Goal: Task Accomplishment & Management: Use online tool/utility

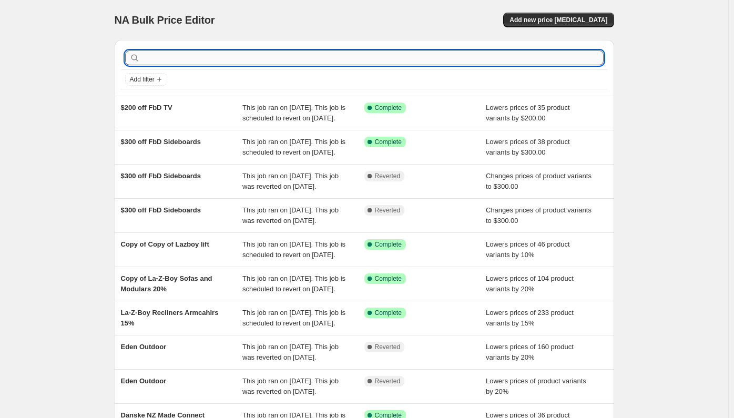
click at [233, 56] on input "text" at bounding box center [373, 57] width 462 height 15
type input "armch"
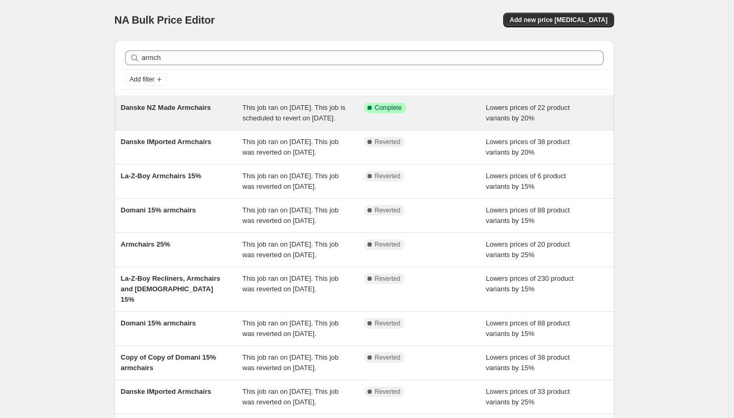
click at [208, 124] on div "Danske NZ Made Armchairs" at bounding box center [182, 113] width 122 height 21
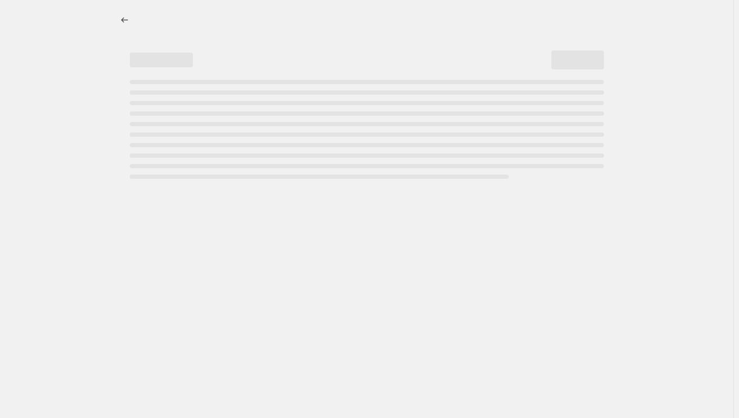
select select "percentage"
select select "pp"
select select "product_type"
select select "vendor"
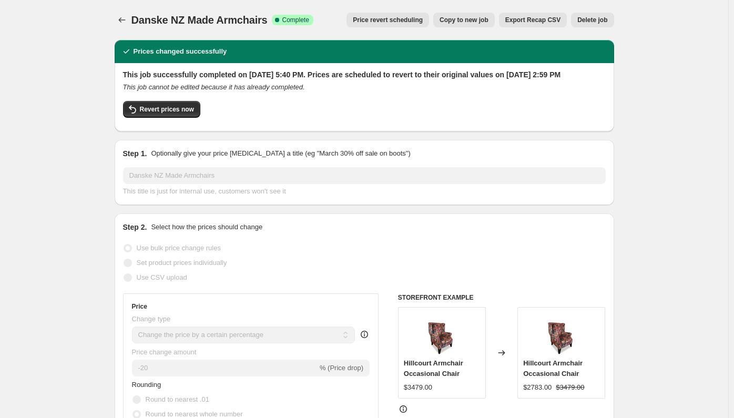
click at [393, 18] on span "Price revert scheduling" at bounding box center [388, 20] width 70 height 8
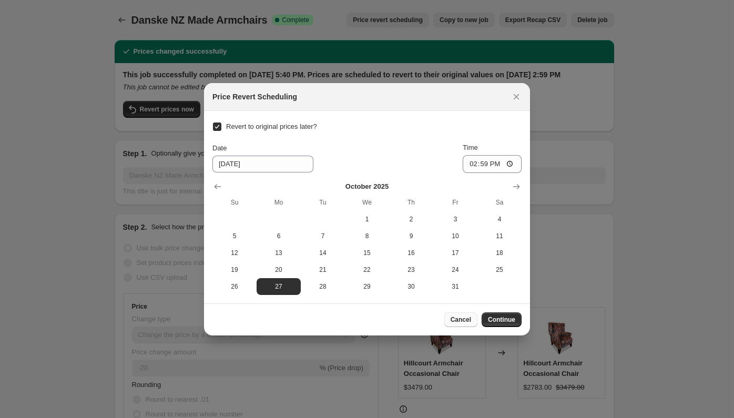
click at [476, 323] on button "Cancel" at bounding box center [460, 319] width 33 height 15
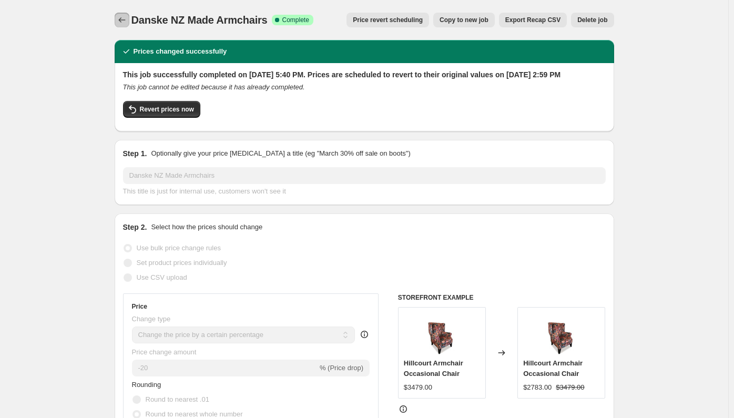
click at [121, 23] on icon "Price change jobs" at bounding box center [122, 20] width 11 height 11
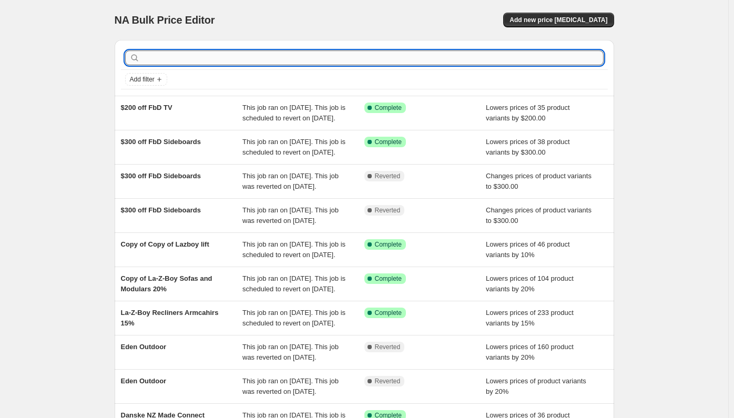
click at [190, 52] on input "text" at bounding box center [373, 57] width 462 height 15
type input "lounge"
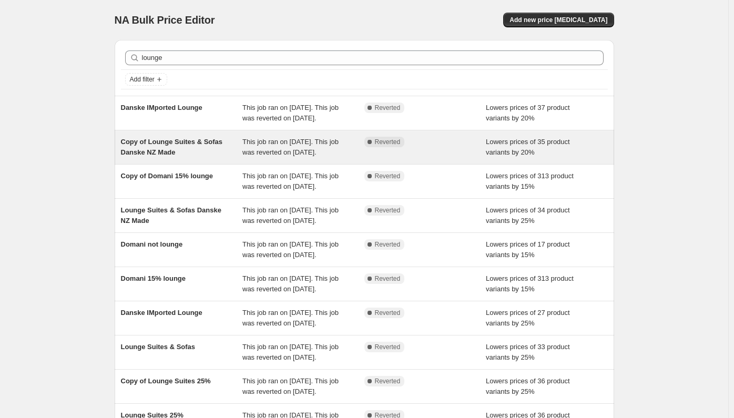
click at [271, 156] on span "This job ran on [DATE]. This job was reverted on [DATE]." at bounding box center [290, 147] width 96 height 18
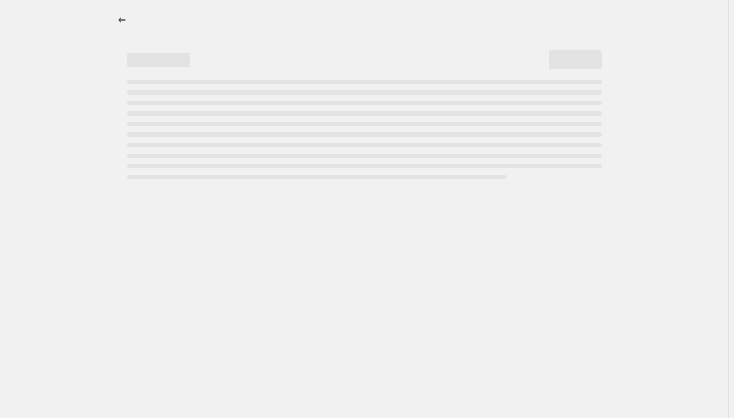
select select "percentage"
select select "pp"
select select "product_type"
select select "vendor"
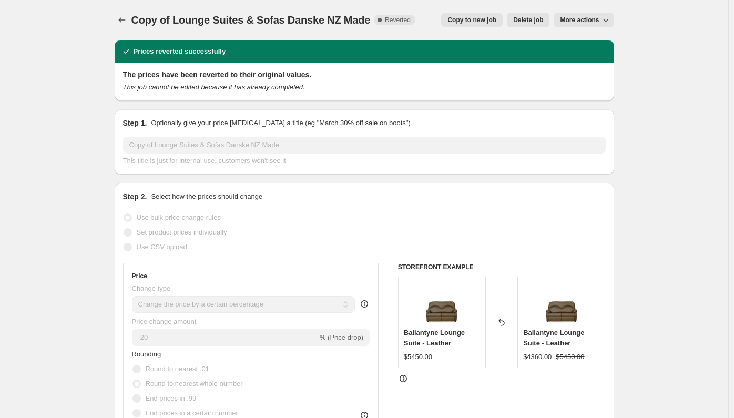
click at [484, 18] on span "Copy to new job" at bounding box center [471, 20] width 49 height 8
select select "percentage"
select select "pp"
select select "product_type"
select select "vendor"
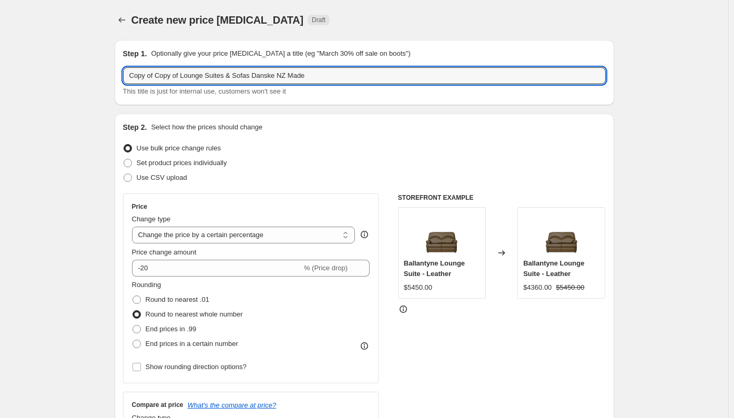
drag, startPoint x: 186, startPoint y: 73, endPoint x: 51, endPoint y: 73, distance: 134.6
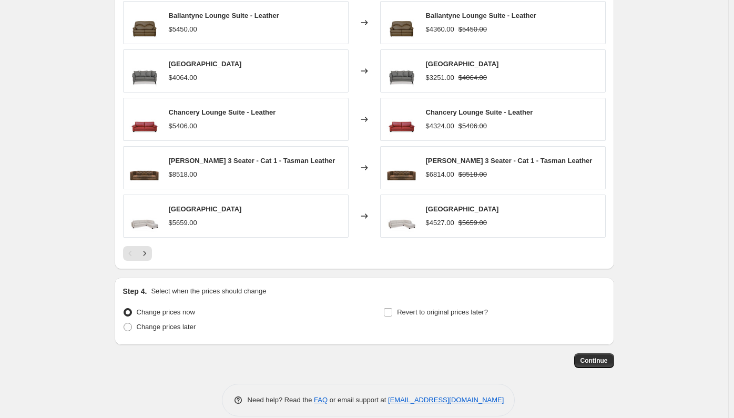
scroll to position [974, 0]
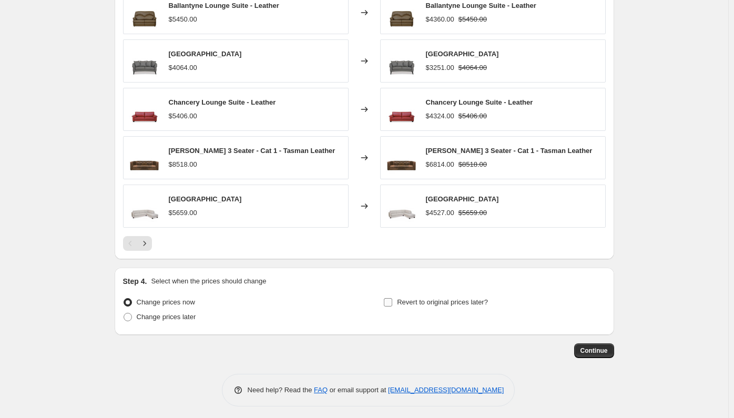
type input "Lounge Suites & Sofas Danske NZ Made"
click at [402, 303] on span "Revert to original prices later?" at bounding box center [442, 302] width 91 height 11
click at [392, 303] on input "Revert to original prices later?" at bounding box center [388, 302] width 8 height 8
checkbox input "true"
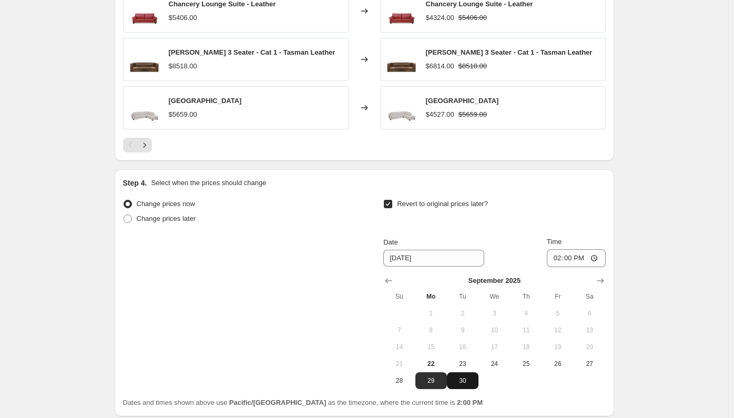
scroll to position [1153, 0]
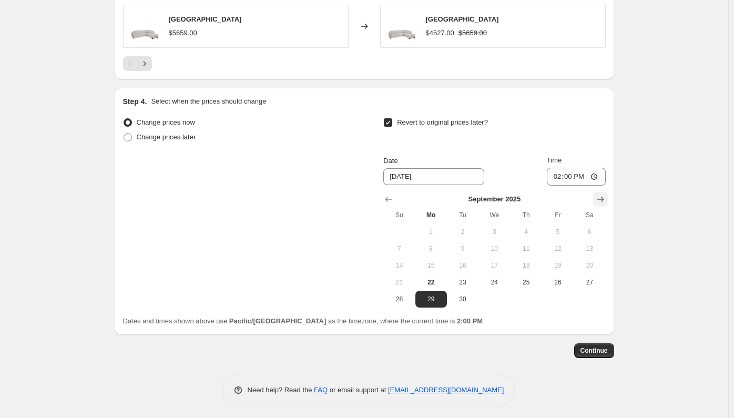
click at [602, 199] on icon "Show next month, October 2025" at bounding box center [600, 199] width 11 height 11
click at [437, 295] on span "27" at bounding box center [430, 299] width 23 height 8
type input "[DATE]"
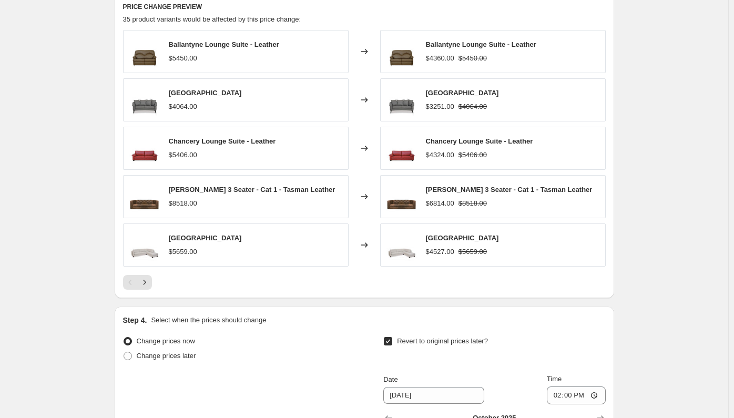
scroll to position [1101, 0]
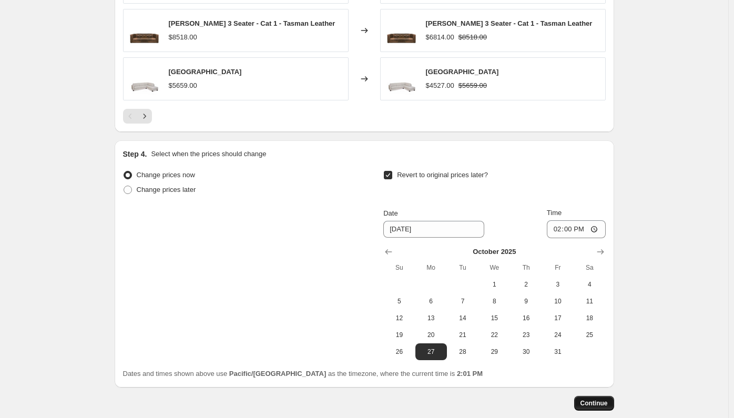
click at [603, 399] on span "Continue" at bounding box center [593, 403] width 27 height 8
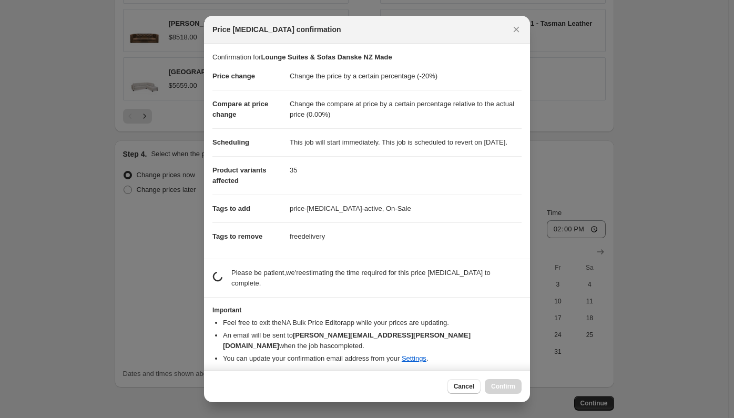
scroll to position [0, 0]
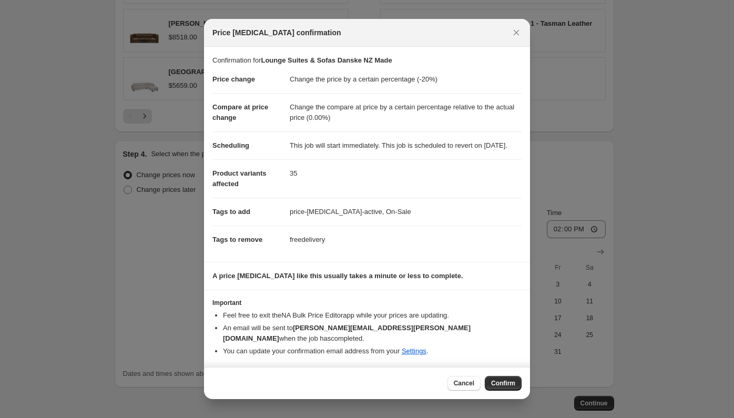
click at [504, 380] on span "Confirm" at bounding box center [503, 383] width 24 height 8
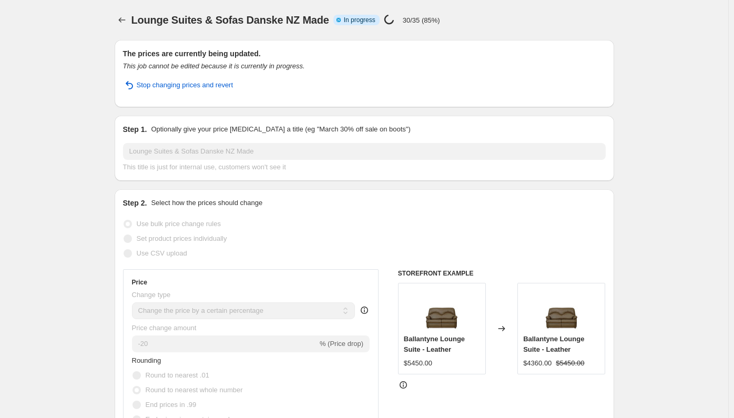
select select "percentage"
select select "pp"
select select "product_type"
select select "vendor"
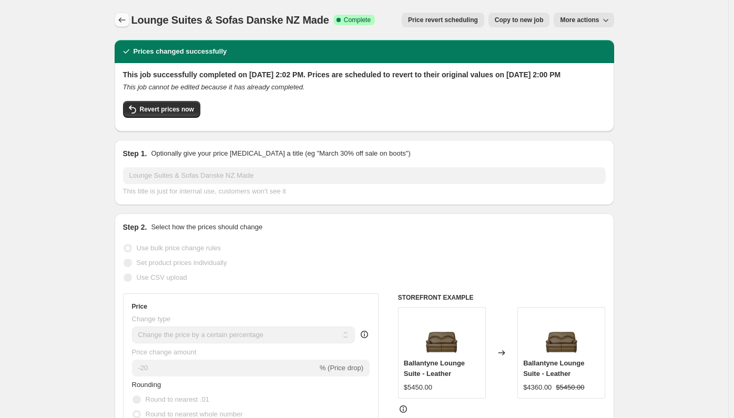
click at [121, 19] on icon "Price change jobs" at bounding box center [122, 20] width 11 height 11
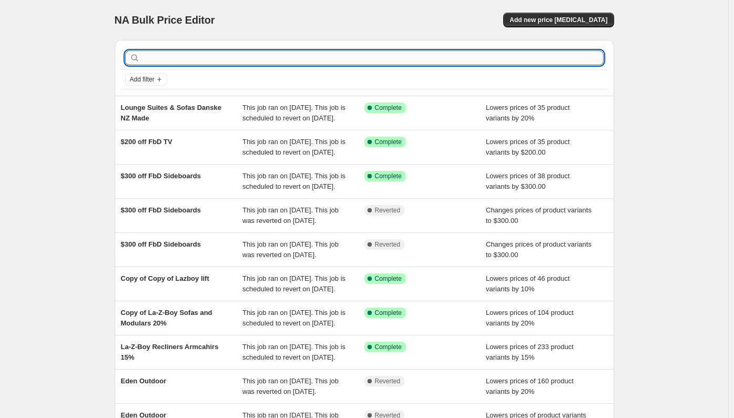
click at [180, 64] on input "text" at bounding box center [373, 57] width 462 height 15
type input "eden"
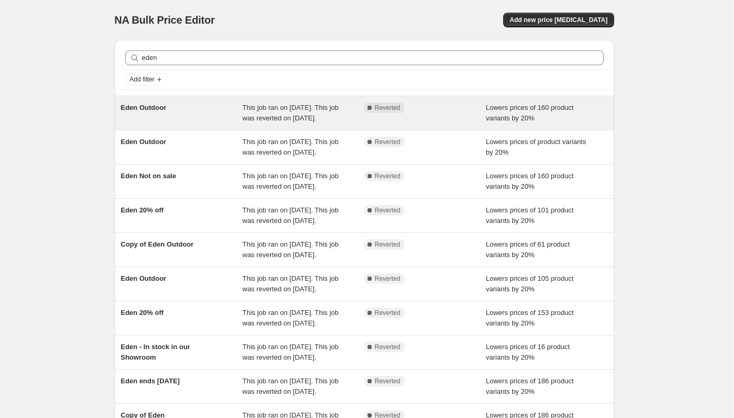
click at [169, 110] on div "Eden Outdoor" at bounding box center [182, 113] width 122 height 21
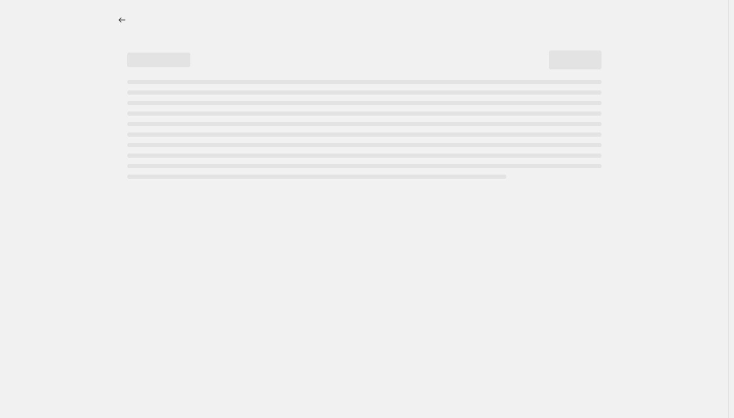
select select "percentage"
select select "pp"
select select "collection"
select select "product_status"
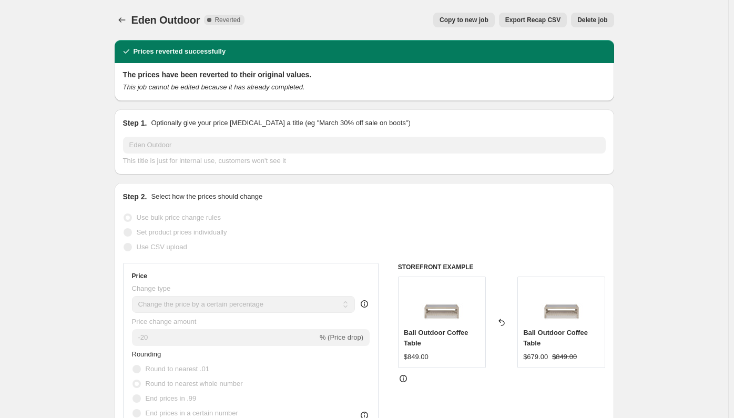
click at [484, 22] on span "Copy to new job" at bounding box center [463, 20] width 49 height 8
select select "percentage"
select select "pp"
select select "collection"
select select "product_status"
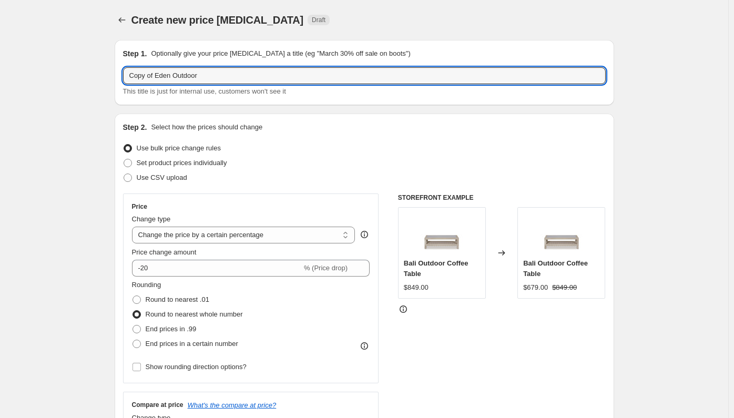
drag, startPoint x: 157, startPoint y: 76, endPoint x: -20, endPoint y: 68, distance: 176.8
click at [0, 68] on html "Home Settings Plans Skip to content Create new price [MEDICAL_DATA]. This page …" at bounding box center [367, 209] width 734 height 418
type input "Eden Outdoor"
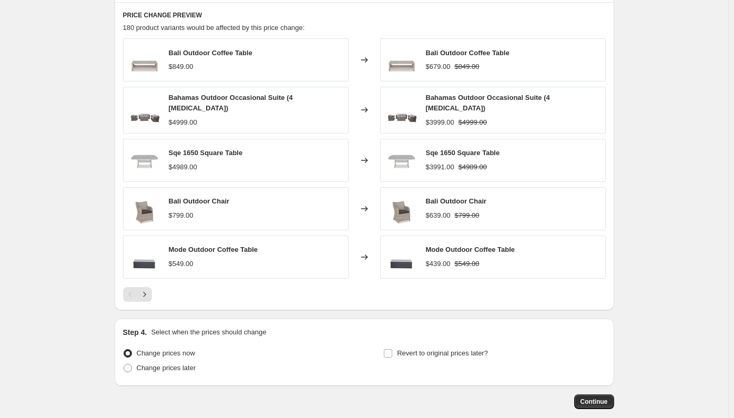
scroll to position [974, 0]
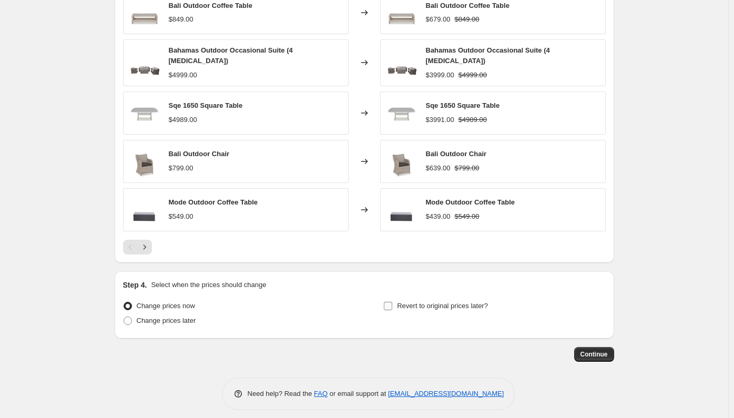
click at [432, 302] on span "Revert to original prices later?" at bounding box center [442, 306] width 91 height 8
click at [392, 302] on input "Revert to original prices later?" at bounding box center [388, 306] width 8 height 8
checkbox input "true"
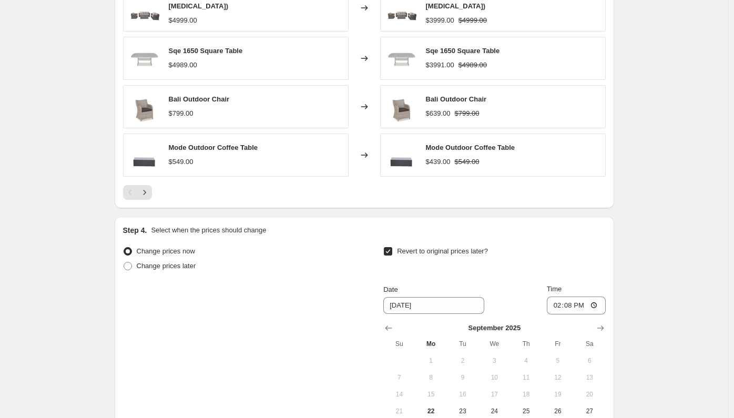
scroll to position [1131, 0]
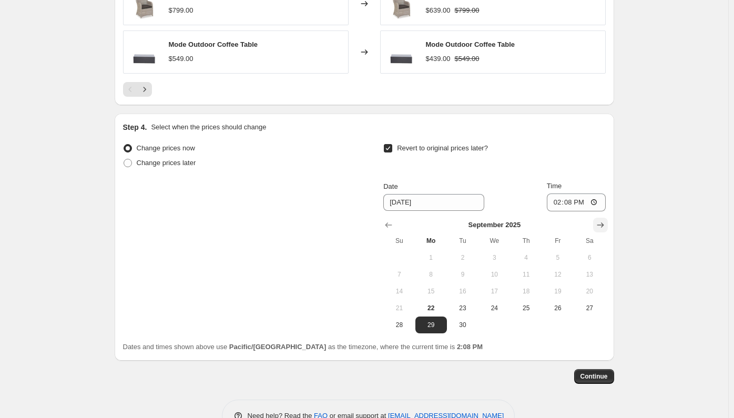
click at [601, 221] on icon "Show next month, October 2025" at bounding box center [600, 225] width 11 height 11
click at [602, 220] on icon "Show next month, November 2025" at bounding box center [600, 225] width 11 height 11
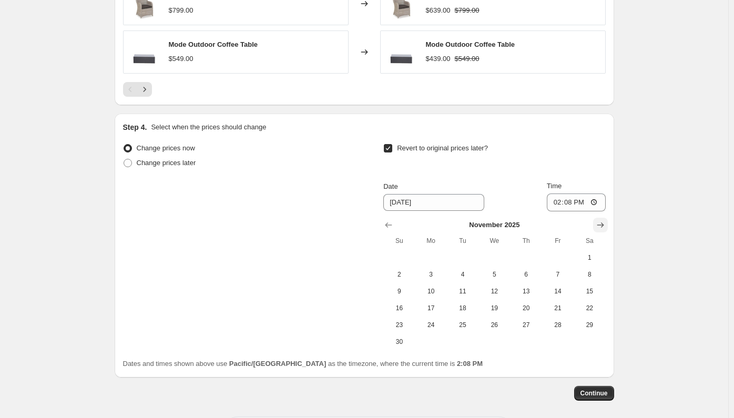
click at [600, 222] on icon "Show next month, December 2025" at bounding box center [600, 224] width 7 height 5
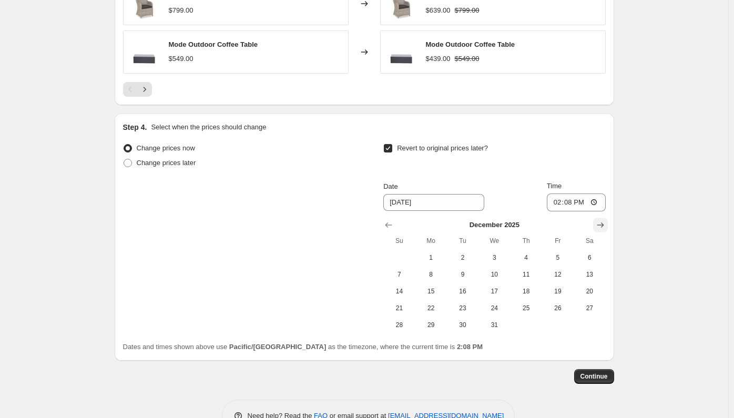
click at [599, 222] on icon "Show next month, January 2026" at bounding box center [600, 224] width 7 height 5
click at [598, 220] on icon "Show next month, February 2026" at bounding box center [600, 225] width 11 height 11
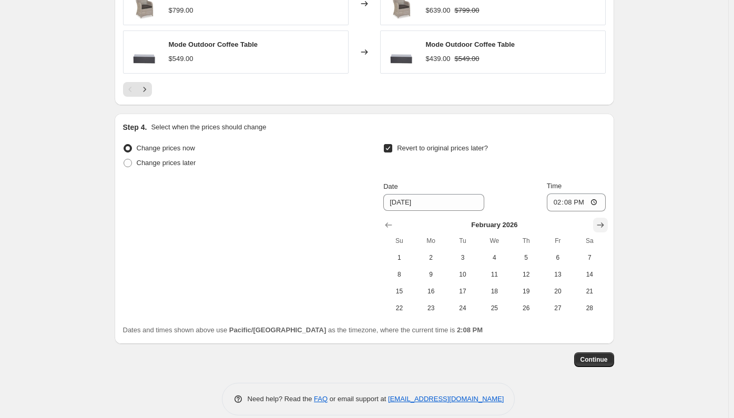
click at [597, 220] on icon "Show next month, March 2026" at bounding box center [600, 225] width 11 height 11
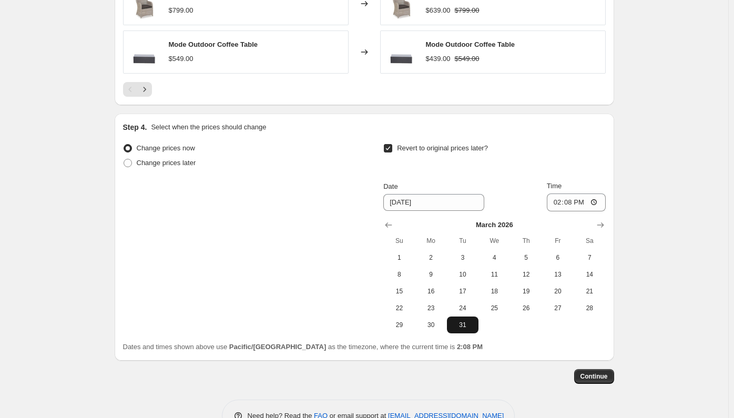
click at [454, 321] on span "31" at bounding box center [462, 325] width 23 height 8
type input "[DATE]"
drag, startPoint x: 668, startPoint y: 275, endPoint x: 657, endPoint y: 264, distance: 15.2
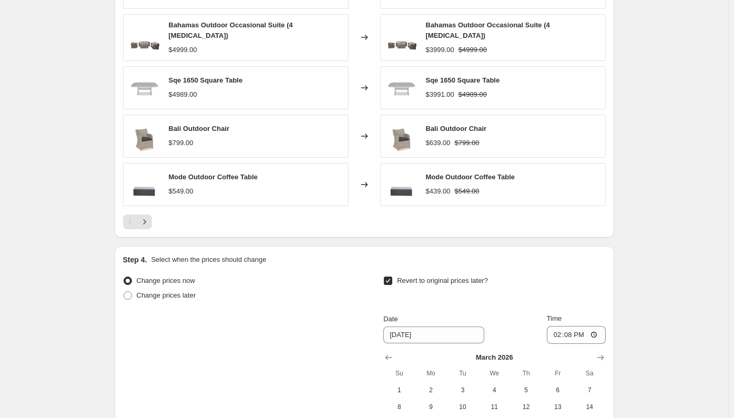
scroll to position [1153, 0]
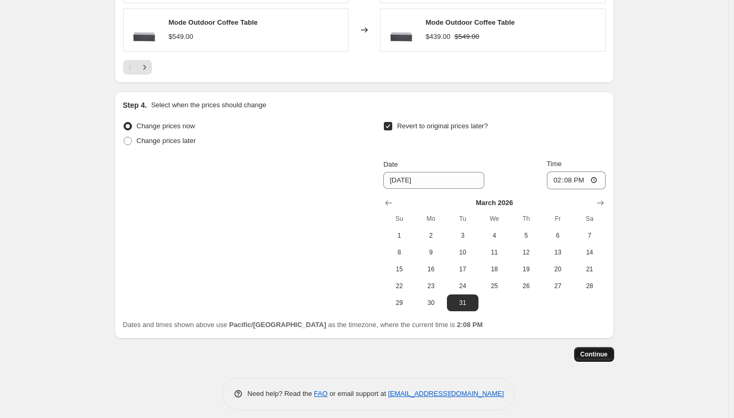
click at [601, 351] on button "Continue" at bounding box center [594, 354] width 40 height 15
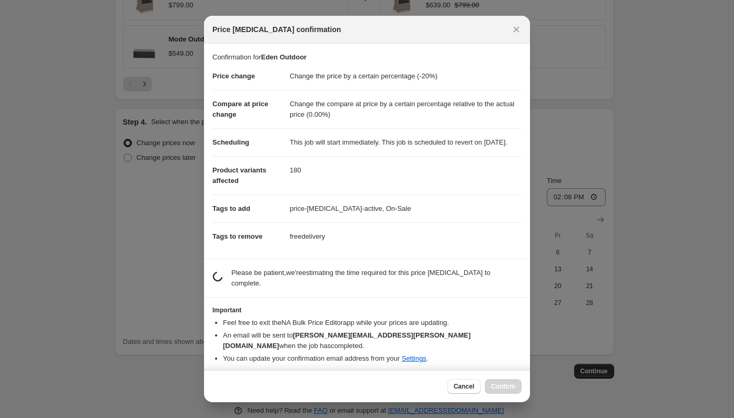
scroll to position [0, 0]
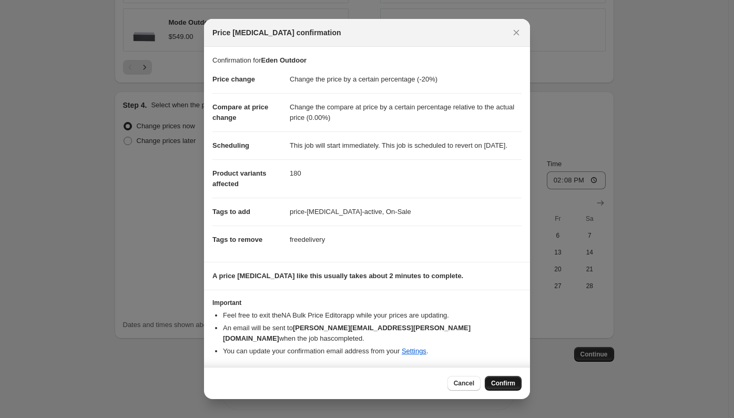
click at [507, 385] on span "Confirm" at bounding box center [503, 383] width 24 height 8
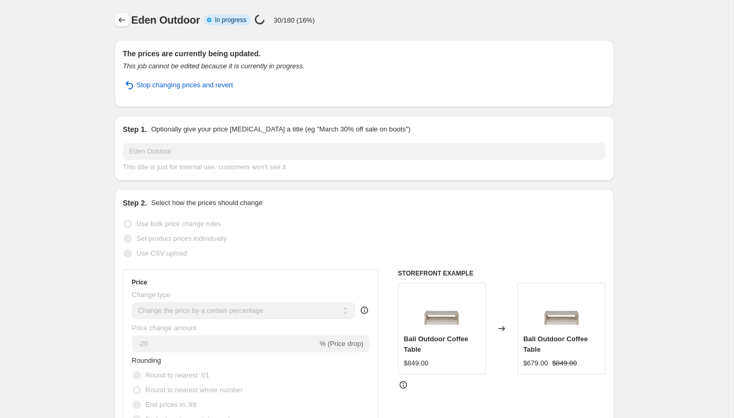
click at [124, 19] on icon "Price change jobs" at bounding box center [122, 20] width 11 height 11
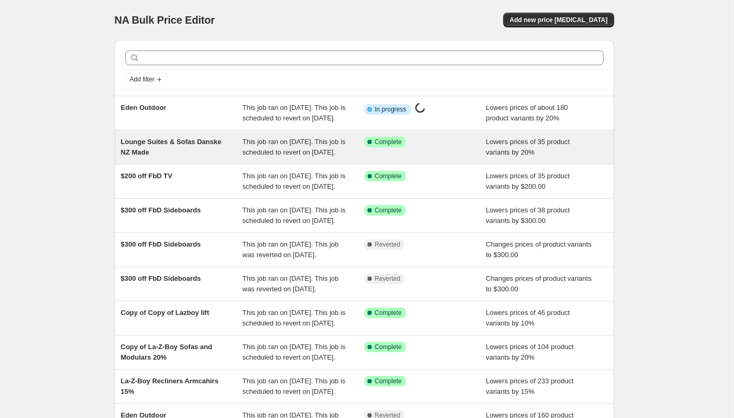
click at [265, 158] on div "This job ran on [DATE]. This job is scheduled to revert on [DATE]." at bounding box center [303, 147] width 122 height 21
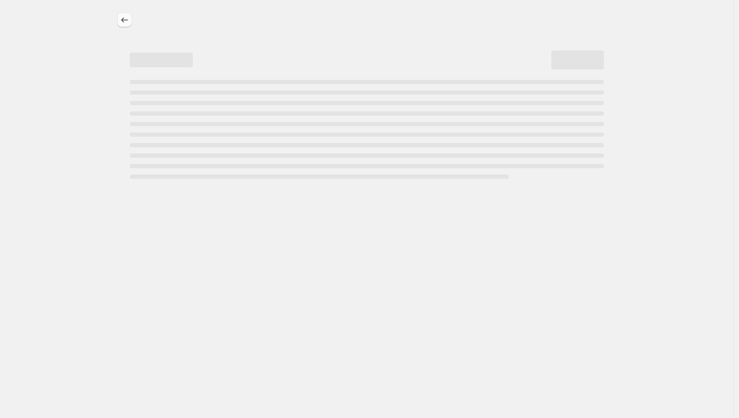
select select "percentage"
select select "pp"
select select "product_type"
select select "vendor"
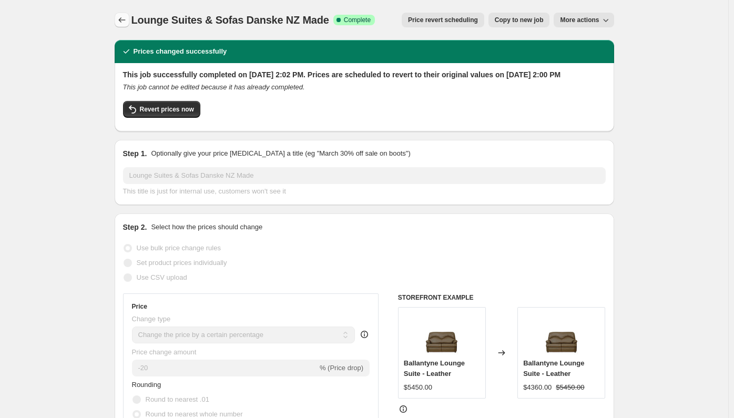
click at [121, 23] on icon "Price change jobs" at bounding box center [122, 20] width 11 height 11
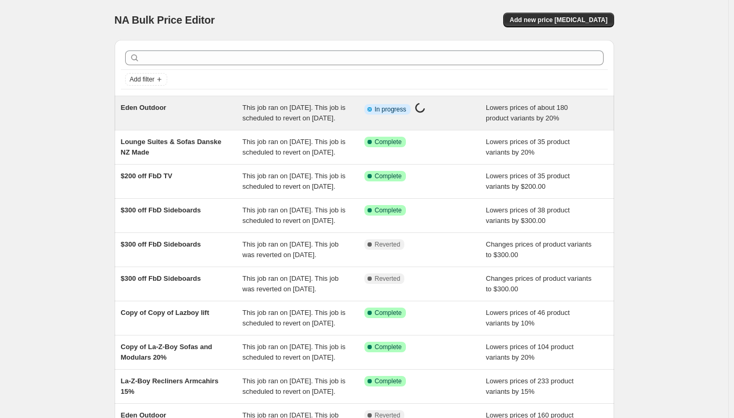
click at [237, 112] on div "Eden Outdoor" at bounding box center [182, 113] width 122 height 21
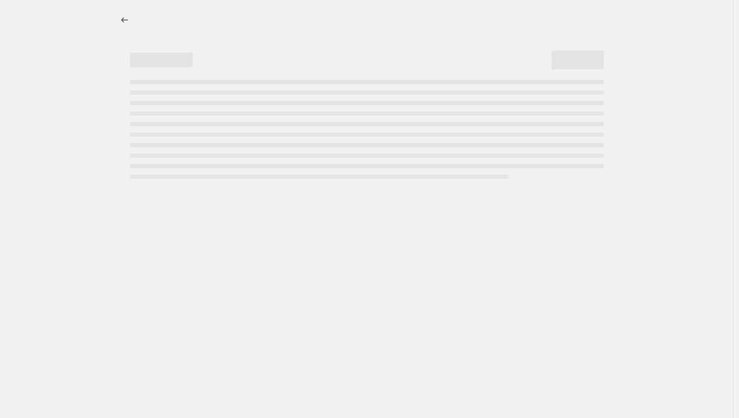
select select "percentage"
select select "pp"
select select "collection"
select select "product_status"
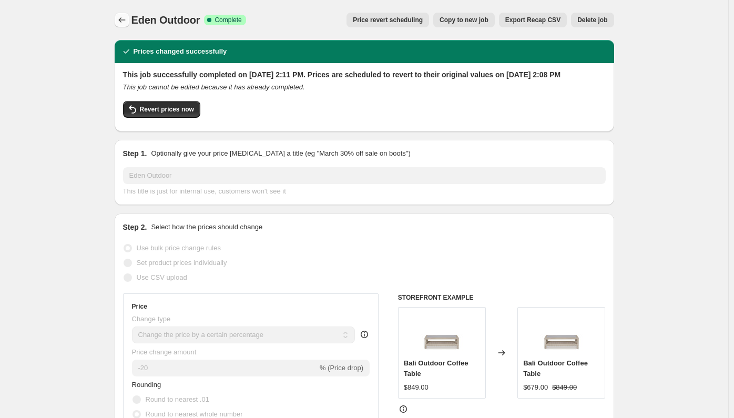
click at [126, 17] on icon "Price change jobs" at bounding box center [122, 20] width 11 height 11
